Goal: Navigation & Orientation: Find specific page/section

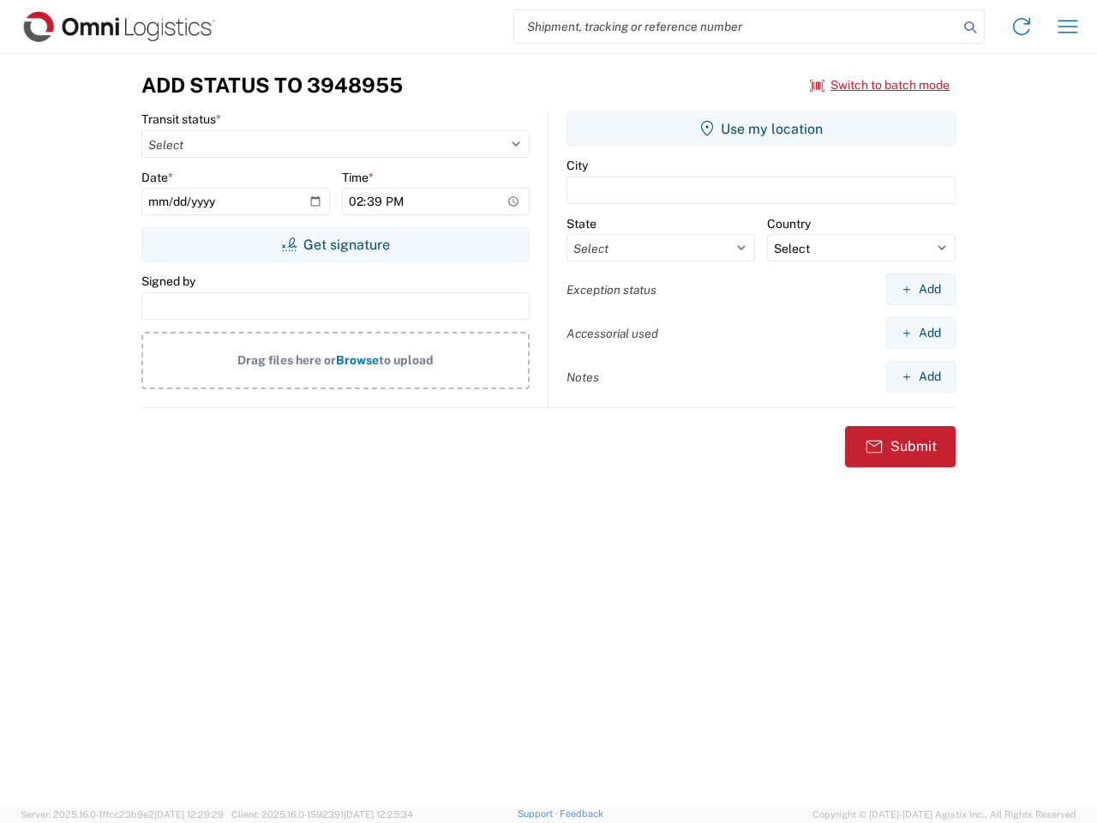
click at [736, 27] on input "search" at bounding box center [736, 26] width 444 height 33
click at [970, 27] on icon at bounding box center [970, 27] width 24 height 24
click at [1022, 27] on icon at bounding box center [1021, 26] width 27 height 27
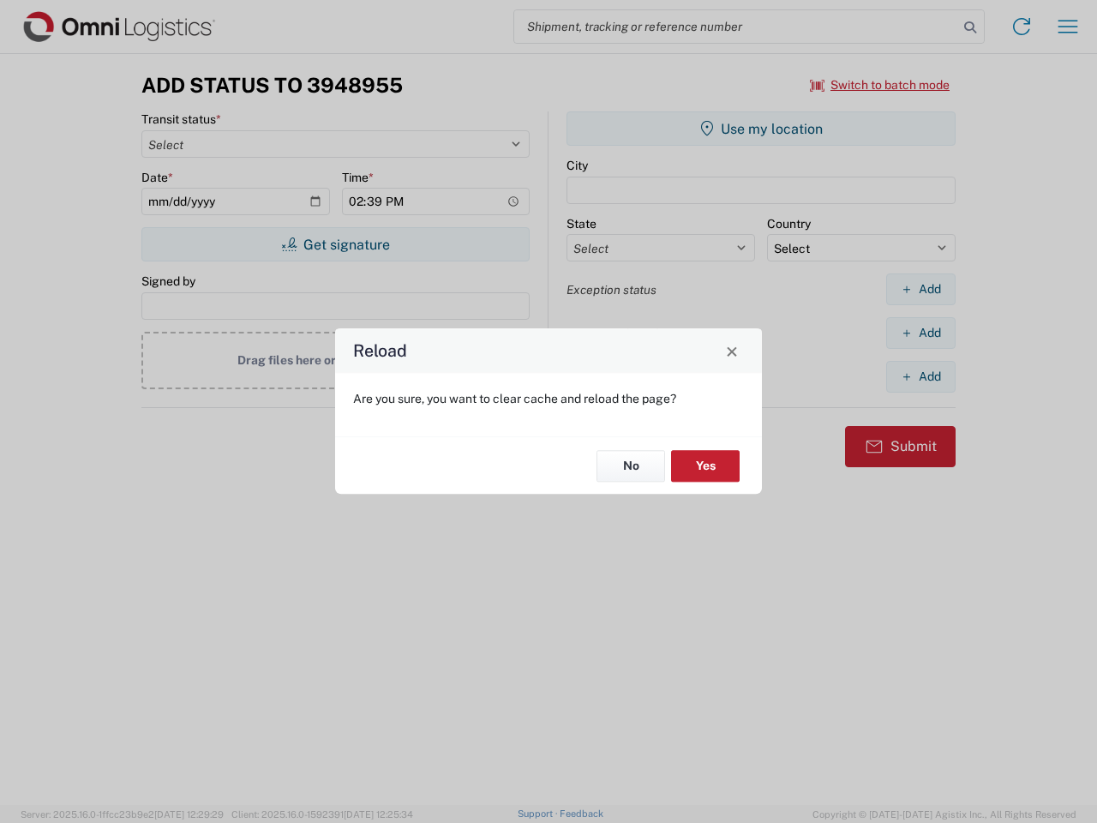
click at [1068, 27] on div "Reload Are you sure, you want to clear cache and reload the page? No Yes" at bounding box center [548, 411] width 1097 height 823
click at [880, 85] on div "Reload Are you sure, you want to clear cache and reload the page? No Yes" at bounding box center [548, 411] width 1097 height 823
click at [335, 244] on div "Reload Are you sure, you want to clear cache and reload the page? No Yes" at bounding box center [548, 411] width 1097 height 823
click at [761, 129] on div "Reload Are you sure, you want to clear cache and reload the page? No Yes" at bounding box center [548, 411] width 1097 height 823
click at [920, 289] on div "Reload Are you sure, you want to clear cache and reload the page? No Yes" at bounding box center [548, 411] width 1097 height 823
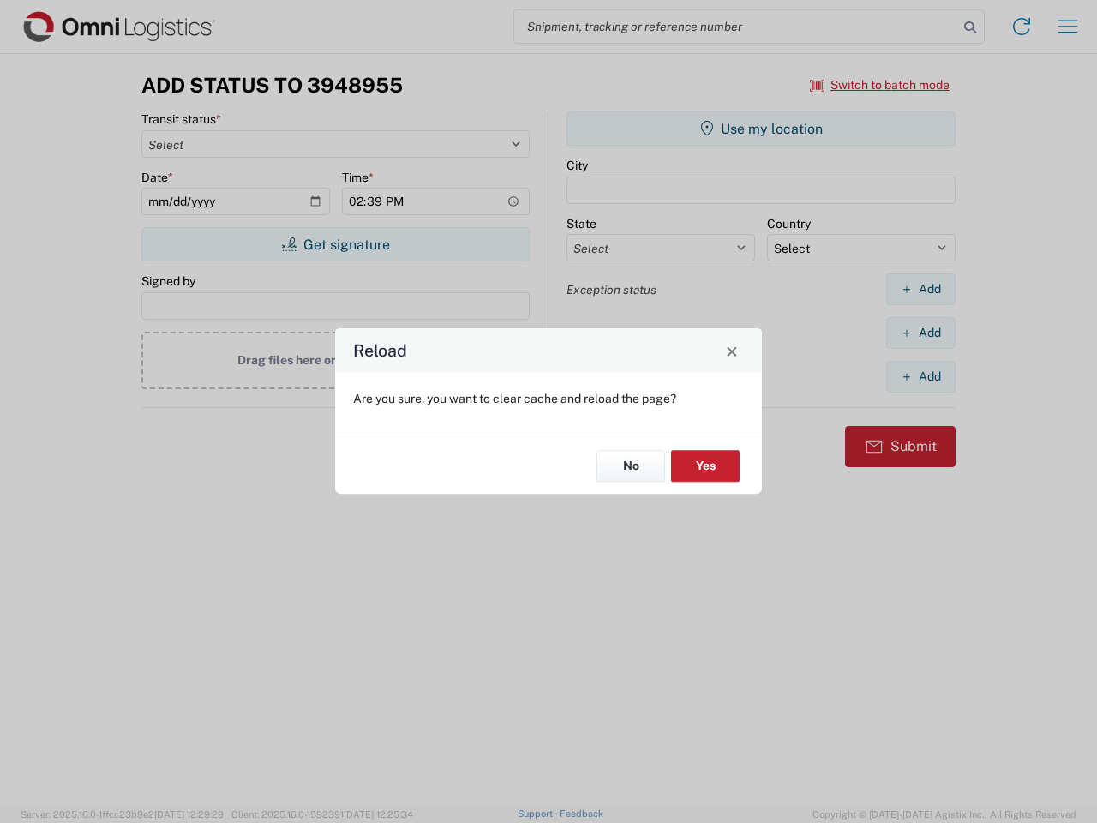
click at [920, 333] on div "Reload Are you sure, you want to clear cache and reload the page? No Yes" at bounding box center [548, 411] width 1097 height 823
click at [920, 376] on div "Reload Are you sure, you want to clear cache and reload the page? No Yes" at bounding box center [548, 411] width 1097 height 823
